Goal: Task Accomplishment & Management: Complete application form

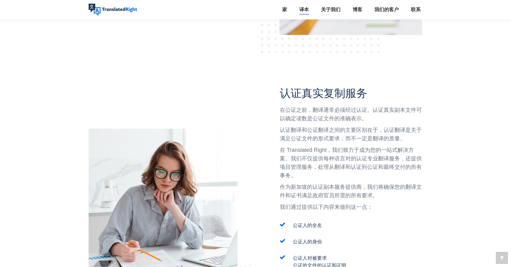
scroll to position [455, 0]
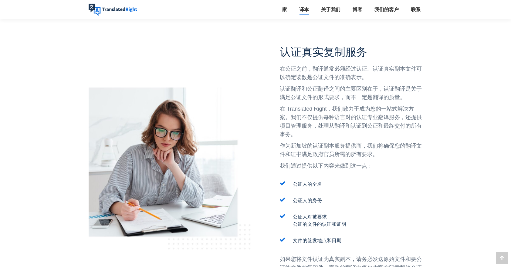
click at [281, 89] on p "认证翻译和公证翻译之间的主要区别在于，认证翻译是关于满足公证文件的形式要求，而不一定是翻译的质量。" at bounding box center [351, 93] width 143 height 17
drag, startPoint x: 291, startPoint y: 90, endPoint x: 373, endPoint y: 87, distance: 81.9
click at [373, 87] on p "认证翻译和公证翻译之间的主要区别在于，认证翻译是关于满足公证文件的形式要求，而不一定是翻译的质量。" at bounding box center [351, 93] width 143 height 17
drag, startPoint x: 373, startPoint y: 87, endPoint x: 361, endPoint y: 97, distance: 15.7
click at [361, 97] on p "认证翻译和公证翻译之间的主要区别在于，认证翻译是关于满足公证文件的形式要求，而不一定是翻译的质量。" at bounding box center [351, 93] width 143 height 17
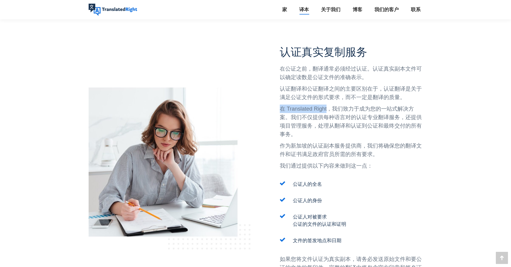
drag, startPoint x: 281, startPoint y: 108, endPoint x: 327, endPoint y: 109, distance: 45.8
click at [327, 109] on p "在 Translated Right，我们致力于成为您的一站式解决方案。我们不仅提供每种语言对的认证专业翻译服务，还提供项目管理服务，处理从翻译和认证到公证和…" at bounding box center [351, 122] width 143 height 34
drag, startPoint x: 327, startPoint y: 109, endPoint x: 354, endPoint y: 116, distance: 28.4
click at [354, 116] on p "在 Translated Right，我们致力于成为您的一站式解决方案。我们不仅提供每种语言对的认证专业翻译服务，还提供项目管理服务，处理从翻译和认证到公证和…" at bounding box center [351, 122] width 143 height 34
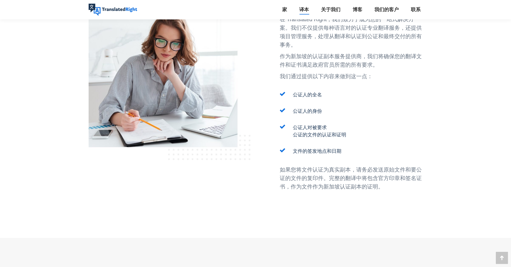
scroll to position [546, 0]
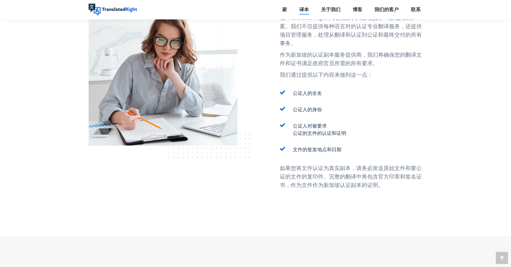
click at [330, 169] on p "如果您将文件认证为真实副本，请务必发送原始文件和要公证的文件的复印件。完整的翻译中将包含官方印章和签名证书，作为文件作为新加坡认证副本的证明。" at bounding box center [351, 176] width 143 height 25
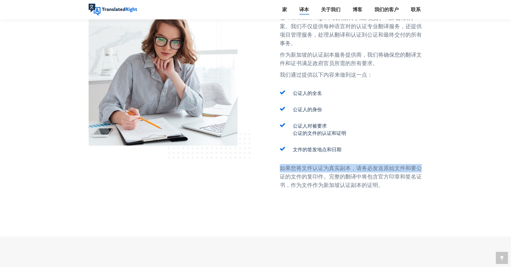
drag, startPoint x: 280, startPoint y: 168, endPoint x: 421, endPoint y: 170, distance: 141.3
click at [421, 170] on p "如果您将文件认证为真实副本，请务必发送原始文件和要公证的文件的复印件。完整的翻译中将包含官方印章和签名证书，作为文件作为新加坡认证副本的证明。" at bounding box center [351, 176] width 143 height 25
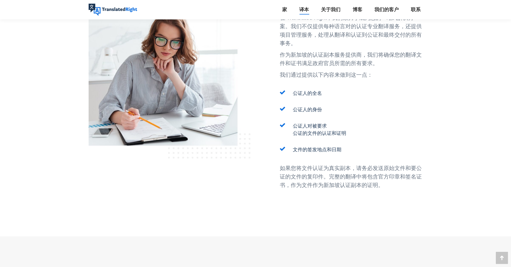
drag, startPoint x: 421, startPoint y: 170, endPoint x: 381, endPoint y: 178, distance: 41.4
click at [381, 178] on p "如果您将文件认证为真实副本，请务必发送原始文件和要公证的文件的复印件。完整的翻译中将包含官方印章和签名证书，作为文件作为新加坡认证副本的证明。" at bounding box center [351, 176] width 143 height 25
drag, startPoint x: 291, startPoint y: 176, endPoint x: 418, endPoint y: 174, distance: 126.8
click at [418, 174] on p "如果您将文件认证为真实副本，请务必发送原始文件和要公证的文件的复印件。完整的翻译中将包含官方印章和签名证书，作为文件作为新加坡认证副本的证明。" at bounding box center [351, 176] width 143 height 25
click at [321, 183] on p "如果您将文件认证为真实副本，请务必发送原始文件和要公证的文件的复印件。完整的翻译中将包含官方印章和签名证书，作为文件作为新加坡认证副本的证明。" at bounding box center [351, 176] width 143 height 25
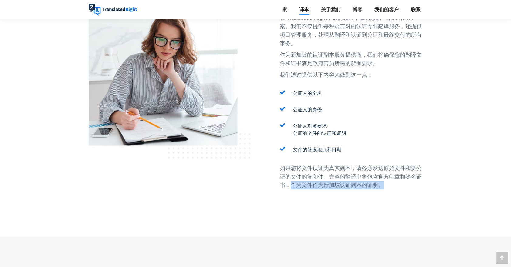
drag, startPoint x: 288, startPoint y: 185, endPoint x: 384, endPoint y: 185, distance: 95.8
click at [384, 185] on p "如果您将文件认证为真实副本，请务必发送原始文件和要公证的文件的复印件。完整的翻译中将包含官方印章和签名证书，作为文件作为新加坡认证副本的证明。" at bounding box center [351, 176] width 143 height 25
drag, startPoint x: 384, startPoint y: 185, endPoint x: 355, endPoint y: 175, distance: 30.2
click at [355, 175] on p "如果您将文件认证为真实副本，请务必发送原始文件和要公证的文件的复印件。完整的翻译中将包含官方印章和签名证书，作为文件作为新加坡认证副本的证明。" at bounding box center [351, 176] width 143 height 25
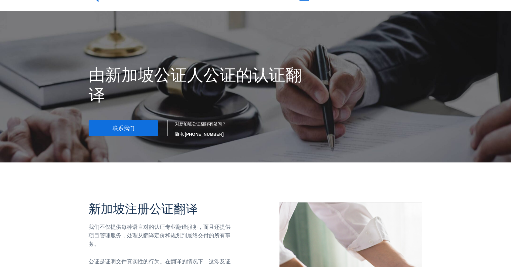
scroll to position [0, 0]
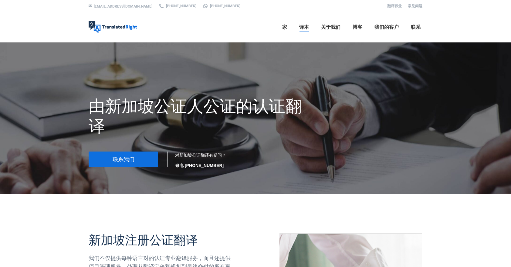
click at [136, 160] on link "联系我们" at bounding box center [123, 160] width 69 height 16
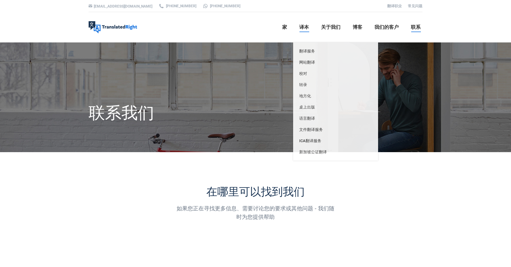
click at [302, 26] on span "译本" at bounding box center [304, 27] width 10 height 6
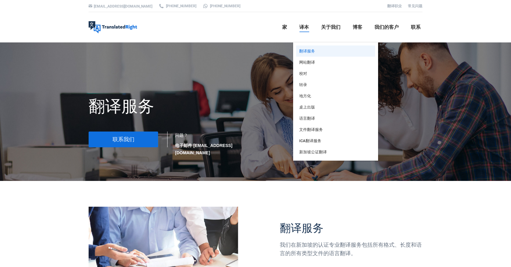
click at [308, 52] on span "翻译服务" at bounding box center [307, 51] width 16 height 5
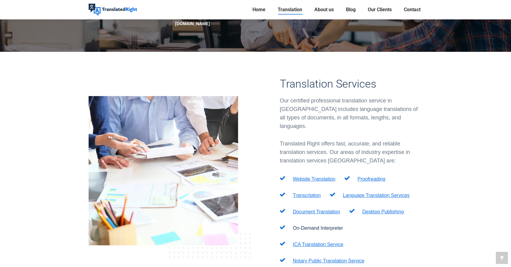
scroll to position [152, 0]
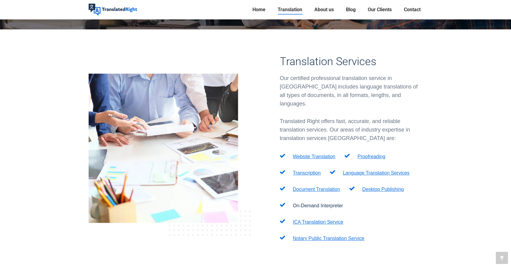
drag, startPoint x: 479, startPoint y: 91, endPoint x: 475, endPoint y: 84, distance: 8.1
click at [327, 236] on link "Notary Public Translation Service" at bounding box center [329, 238] width 72 height 5
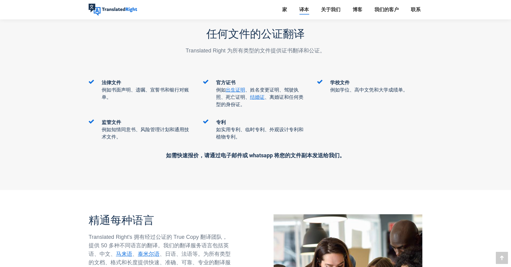
scroll to position [788, 0]
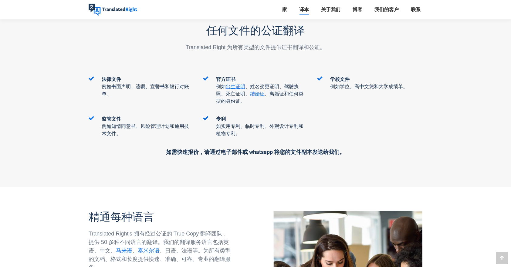
click at [222, 77] on span "官方证书" at bounding box center [225, 79] width 19 height 5
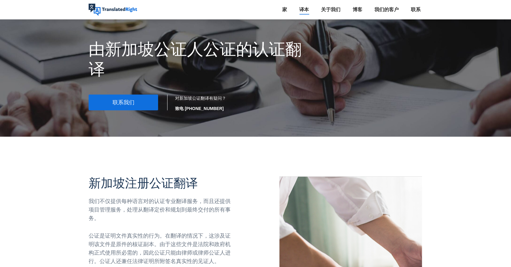
scroll to position [61, 0]
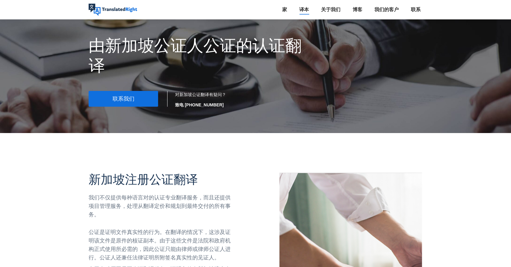
click at [146, 105] on link "联系我们" at bounding box center [123, 99] width 69 height 16
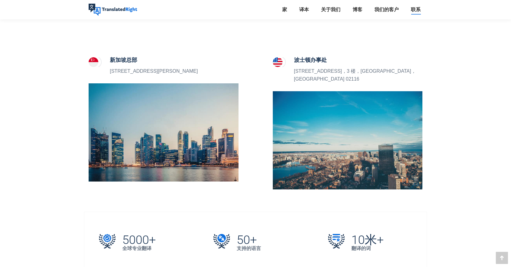
scroll to position [212, 0]
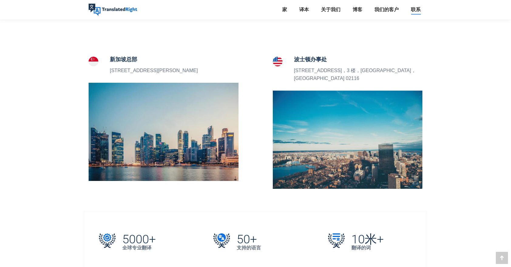
click at [164, 73] on p "[STREET_ADDRESS][PERSON_NAME]" at bounding box center [154, 71] width 88 height 8
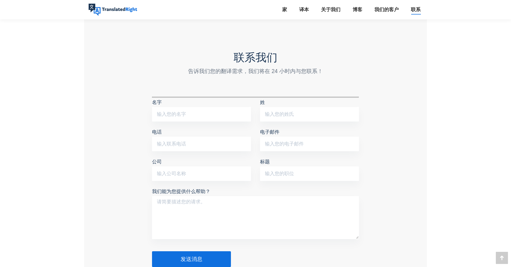
scroll to position [485, 0]
click at [192, 108] on input "名字" at bounding box center [201, 114] width 99 height 15
click at [180, 107] on input "名字" at bounding box center [201, 114] width 99 height 15
type input "zhaozheng"
click at [283, 107] on input "姓" at bounding box center [309, 114] width 99 height 15
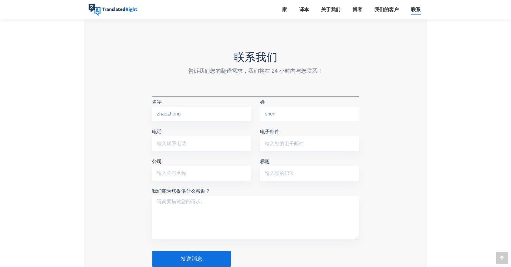
type input "shen"
click at [206, 136] on input "电话" at bounding box center [201, 143] width 99 height 15
type input "90832391"
click at [128, 141] on div "联系我们 告诉我们您的翻译需求，我们将在 24 小时内与您联系！ 名字 zhaozheng 姓 shen 电话 90832391 电子邮件 公司 标题 我们能…" at bounding box center [255, 158] width 343 height 289
click at [301, 136] on input "电子邮件" at bounding box center [309, 143] width 99 height 15
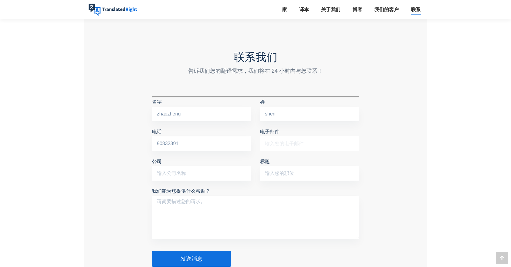
type input "E1684134@u.nus.edu"
type input "National University of Singapore"
click at [278, 166] on input "标题" at bounding box center [309, 173] width 99 height 15
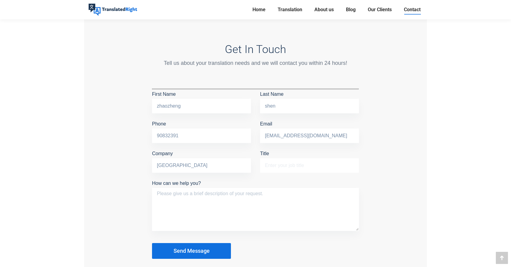
click at [302, 166] on input "Title" at bounding box center [309, 165] width 99 height 15
click at [268, 165] on input "DR." at bounding box center [309, 165] width 99 height 15
type input "Dr."
click at [392, 167] on div "Get In Touch Tell us about your translation needs and we will contact you withi…" at bounding box center [255, 150] width 343 height 289
click at [204, 197] on textarea "How can we help you?" at bounding box center [255, 209] width 207 height 43
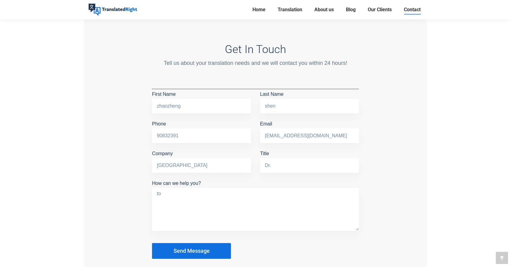
type textarea "t"
paste textarea "translated and notarised"
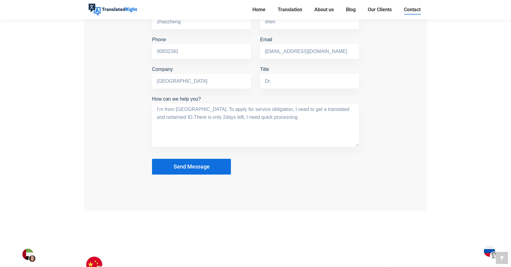
scroll to position [584, 0]
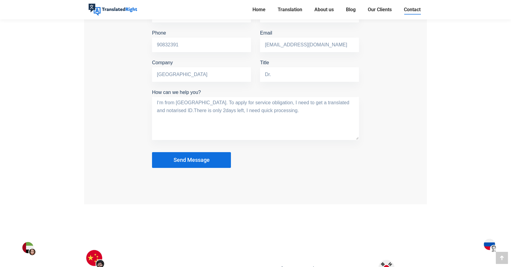
type textarea "I‘m from China. To apply for service obligation, I need to get a translated and…"
click at [218, 160] on button "Send Message" at bounding box center [191, 160] width 79 height 16
click at [189, 185] on div "Get In Touch Tell us about your translation needs and we will contact you withi…" at bounding box center [255, 59] width 343 height 289
click at [191, 160] on span "Send Message" at bounding box center [191, 160] width 36 height 6
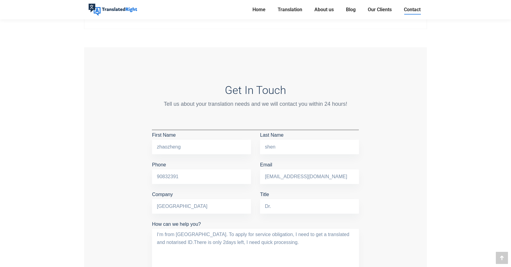
scroll to position [432, 0]
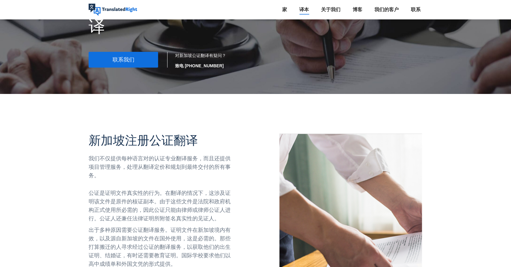
scroll to position [121, 0]
